Goal: Task Accomplishment & Management: Manage account settings

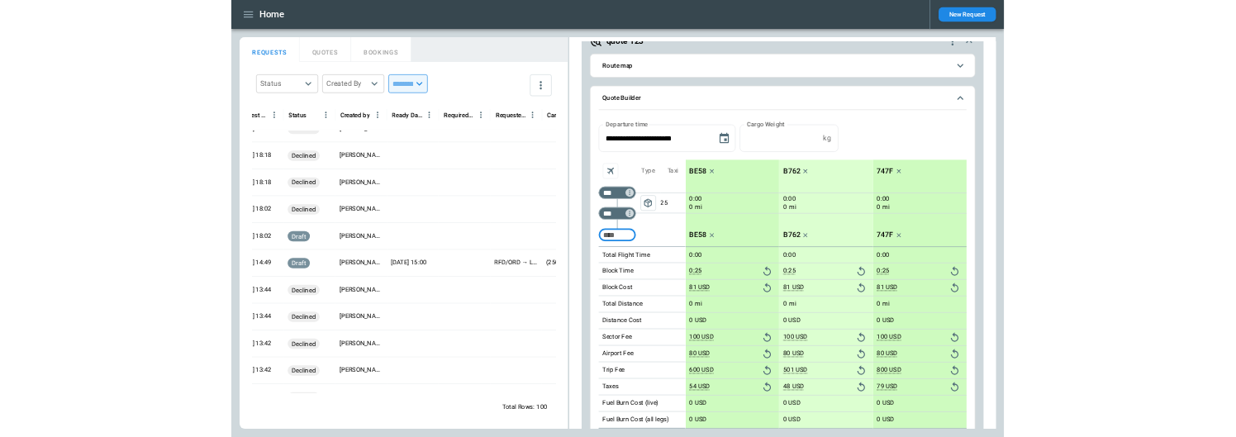
scroll to position [193, 0]
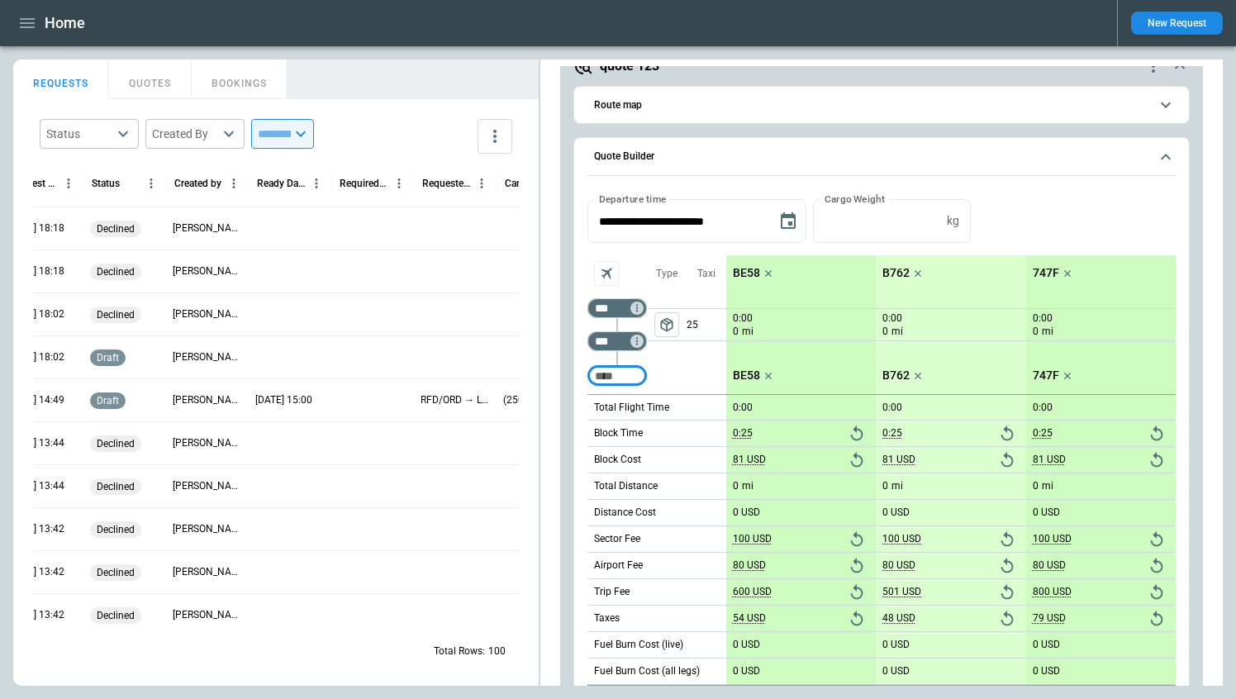
click at [161, 330] on div "declined" at bounding box center [124, 313] width 83 height 43
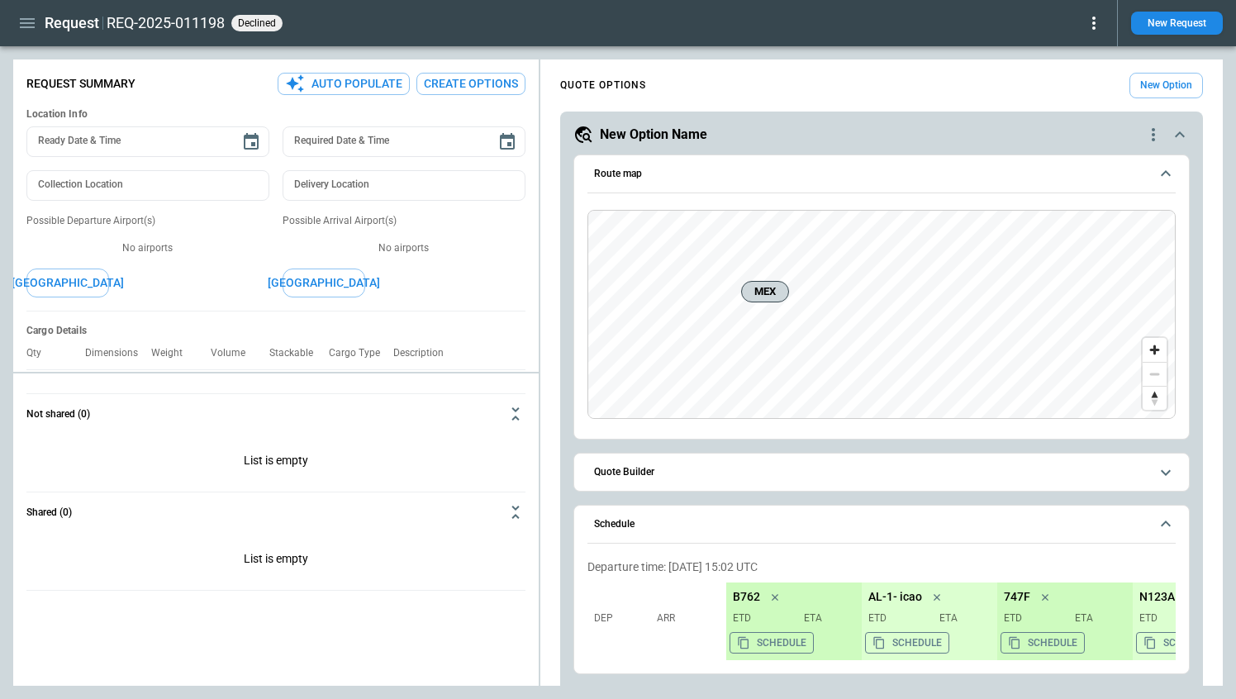
click at [1101, 25] on icon at bounding box center [1094, 23] width 20 height 20
click at [1086, 55] on button "Reopen" at bounding box center [1070, 52] width 63 height 24
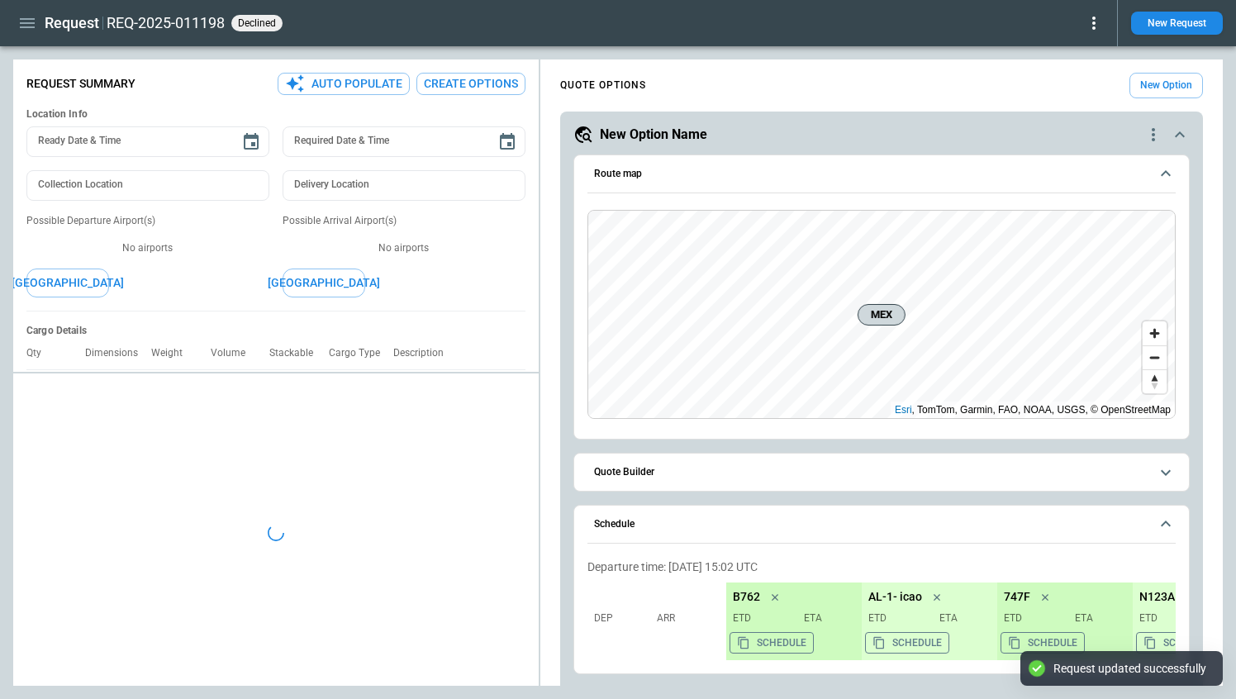
click at [1097, 29] on icon at bounding box center [1094, 23] width 20 height 20
type textarea "*"
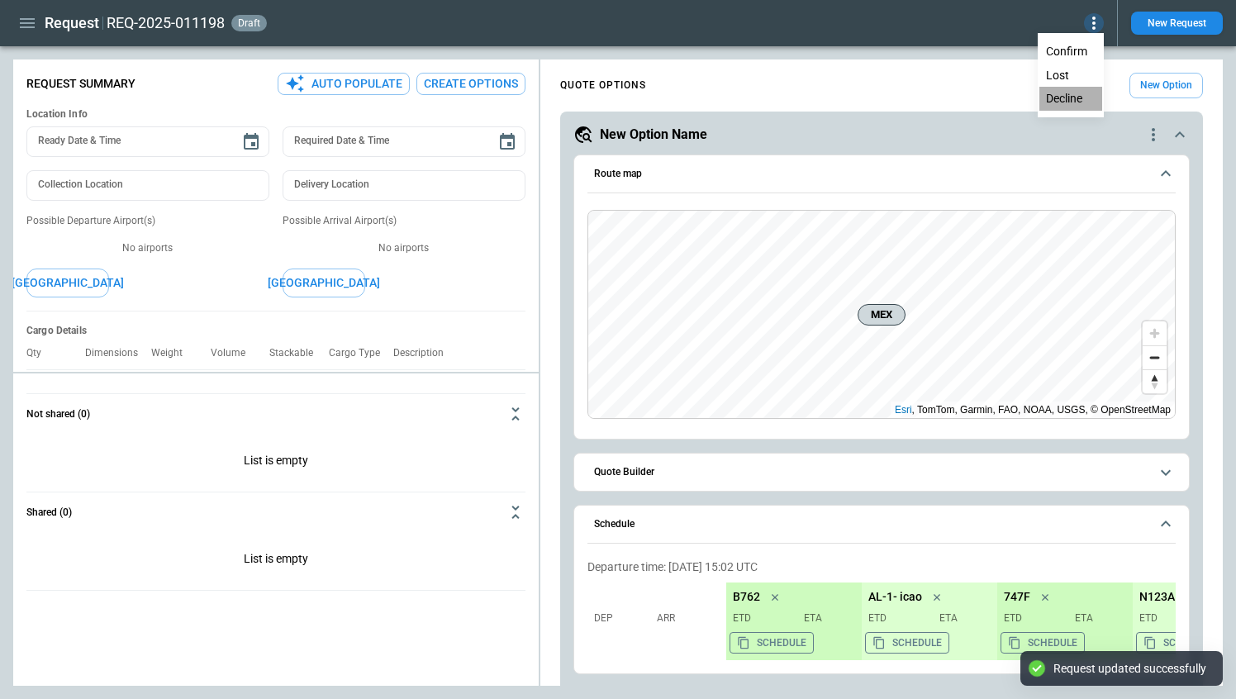
click at [1070, 88] on button "Decline" at bounding box center [1070, 99] width 63 height 24
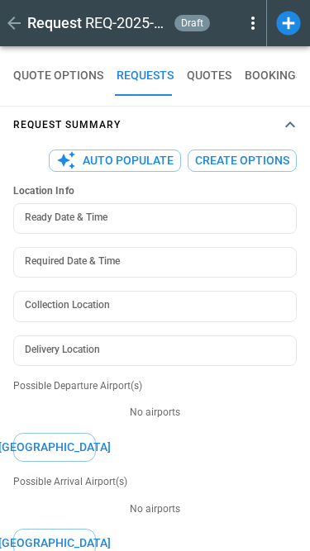
type textarea "*"
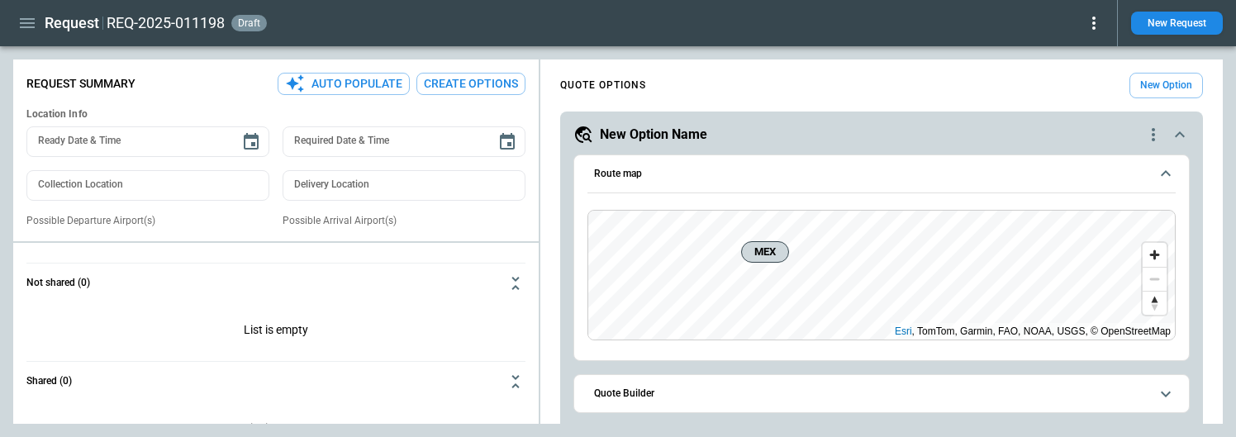
click at [1092, 30] on icon at bounding box center [1094, 23] width 20 height 20
click at [1058, 107] on button "Decline" at bounding box center [1070, 99] width 63 height 24
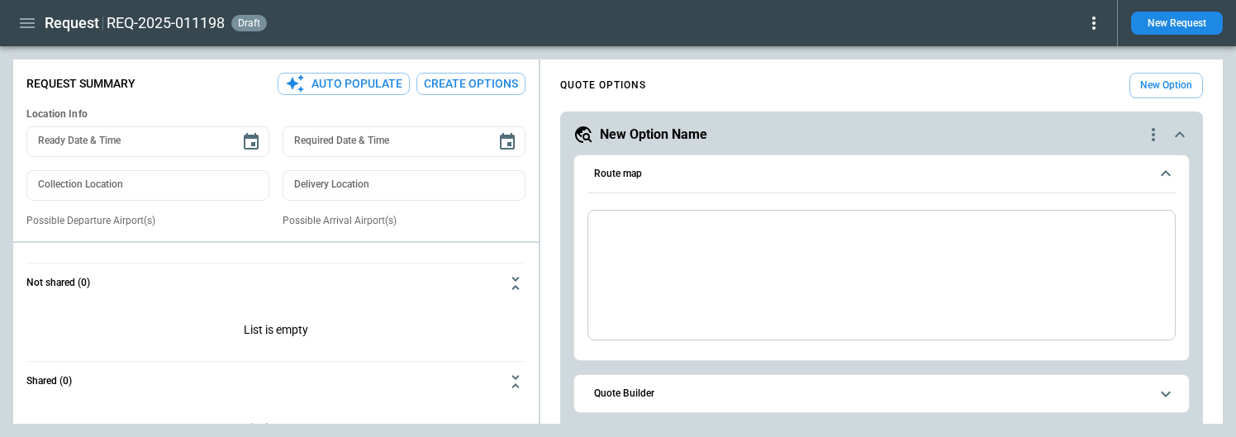
type textarea "*"
click at [1101, 24] on icon at bounding box center [1094, 23] width 20 height 20
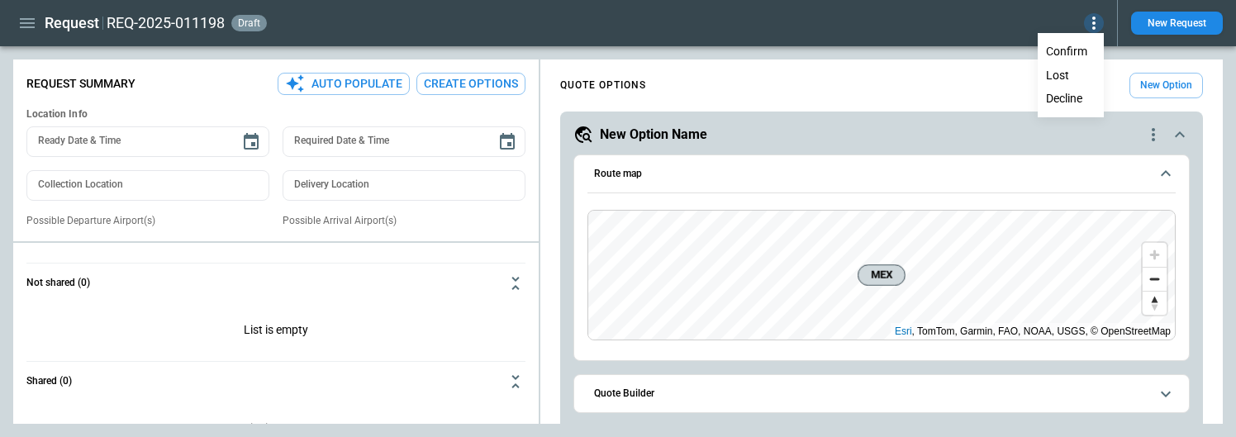
click at [1064, 91] on button "Decline" at bounding box center [1070, 99] width 63 height 24
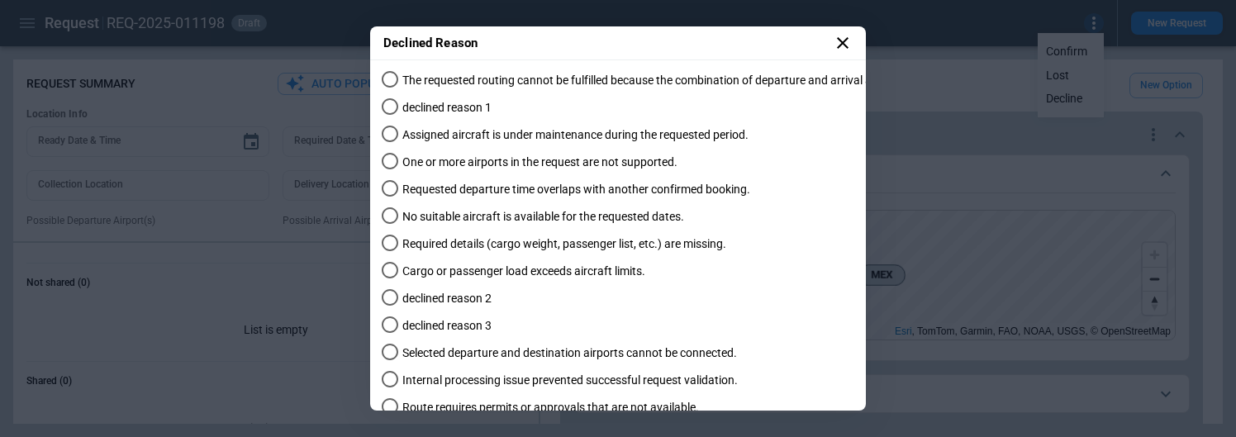
scroll to position [0, 4]
click at [698, 315] on label "declined reason 3" at bounding box center [1174, 325] width 1594 height 27
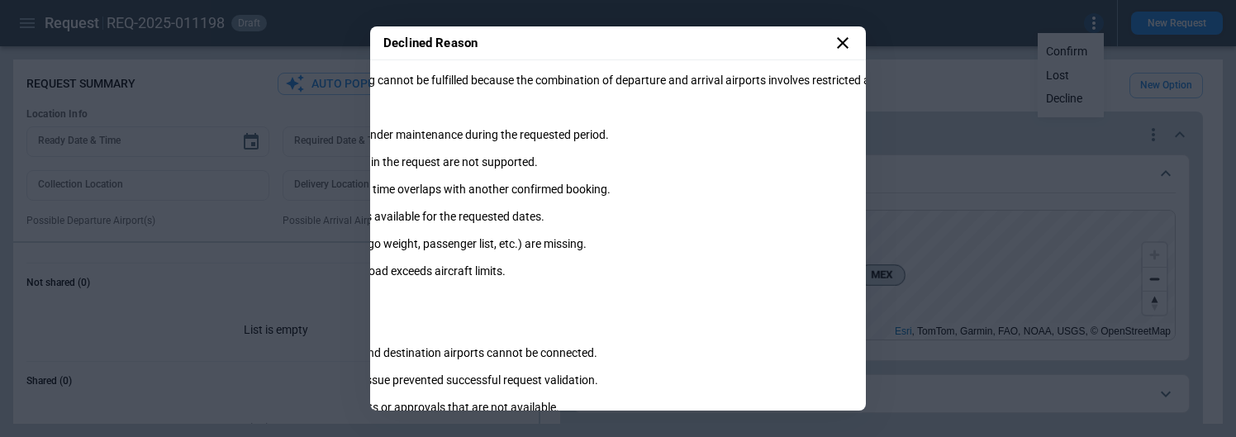
scroll to position [0, 0]
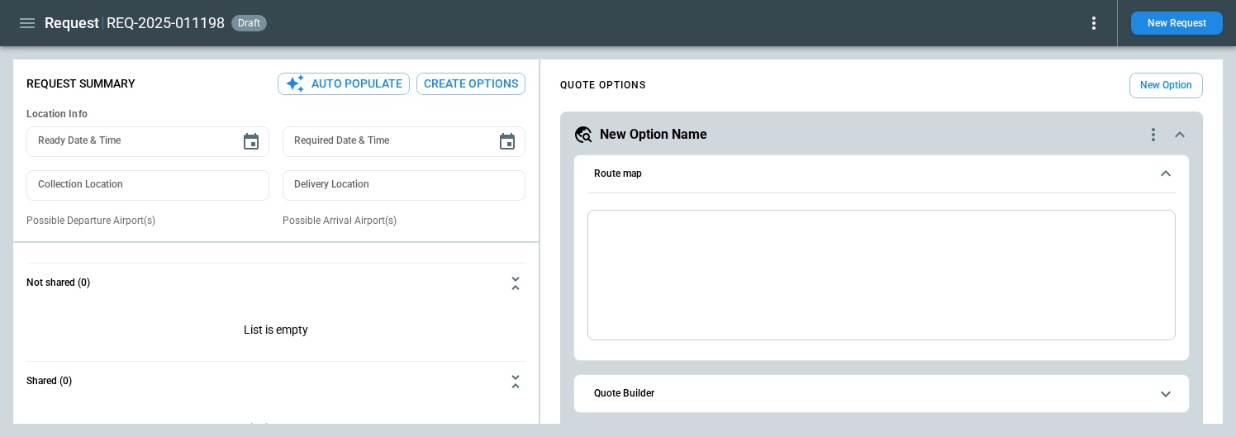
type textarea "*"
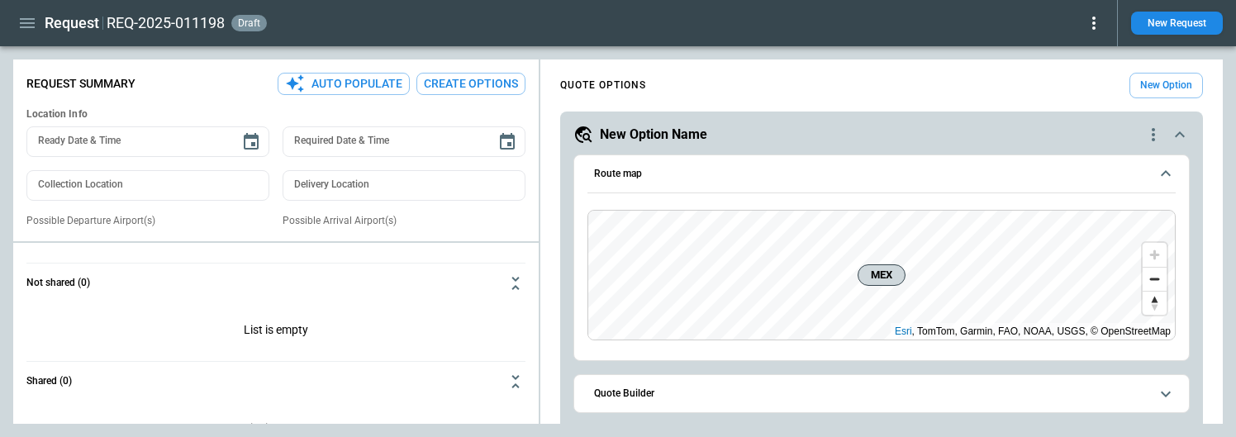
click at [1176, 130] on icon "scrollable content" at bounding box center [1180, 135] width 20 height 20
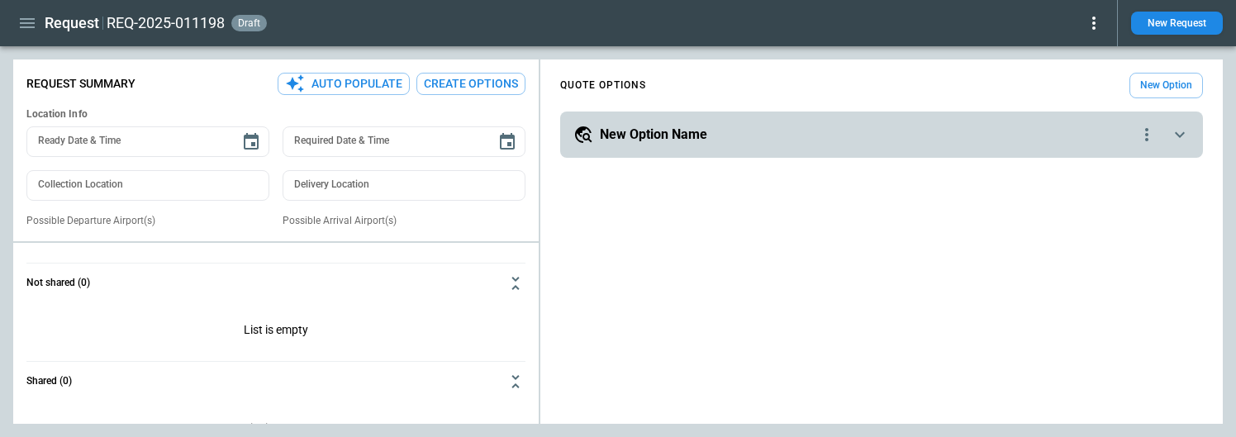
click at [1176, 133] on icon "scrollable content" at bounding box center [1180, 135] width 10 height 6
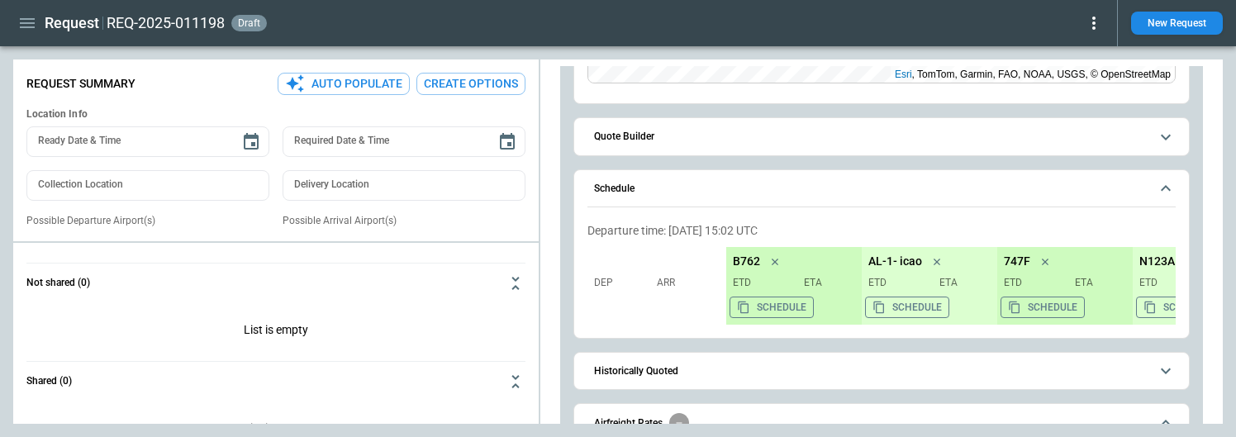
scroll to position [259, 0]
click at [1167, 182] on icon "scrollable content" at bounding box center [1166, 187] width 20 height 20
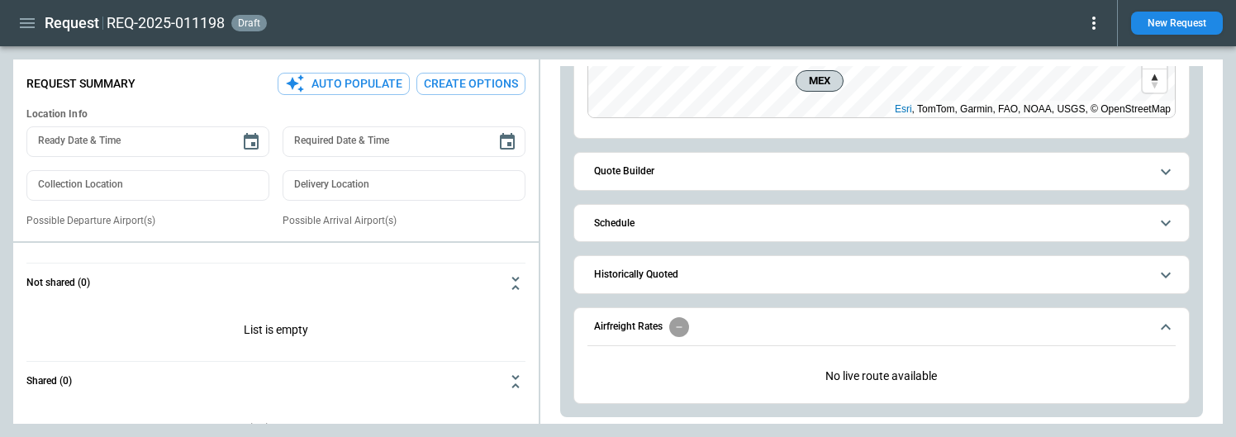
scroll to position [222, 0]
click at [1162, 320] on icon "scrollable content" at bounding box center [1166, 327] width 20 height 20
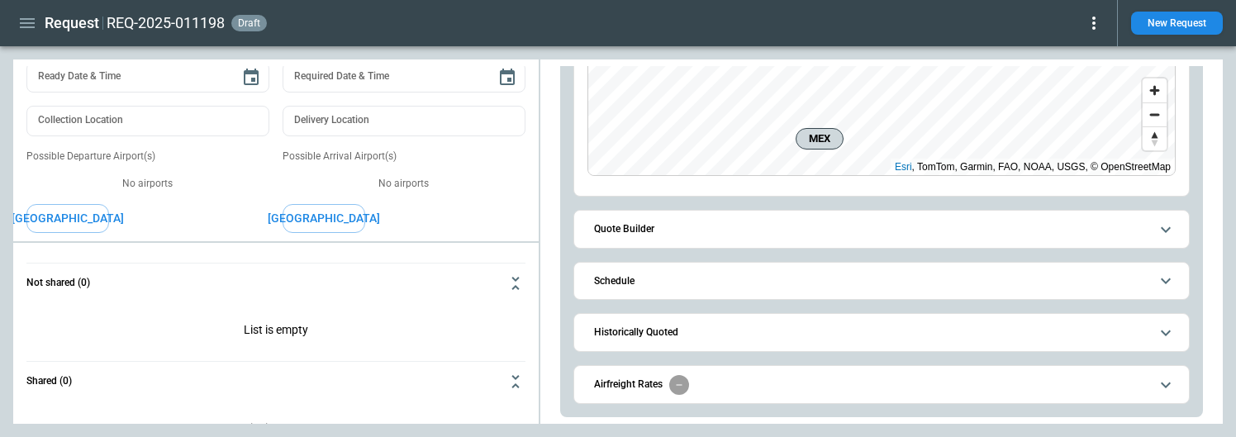
scroll to position [69, 0]
